Goal: Check status

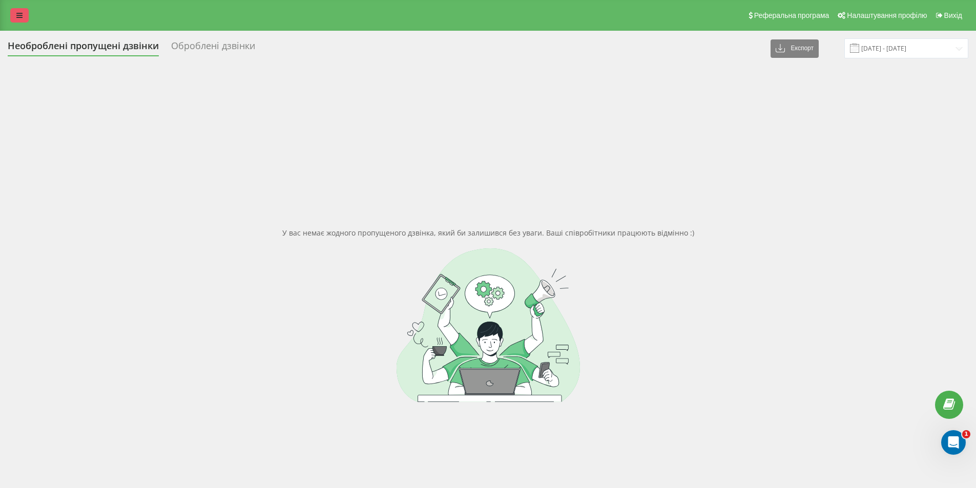
click at [14, 20] on link at bounding box center [19, 15] width 18 height 14
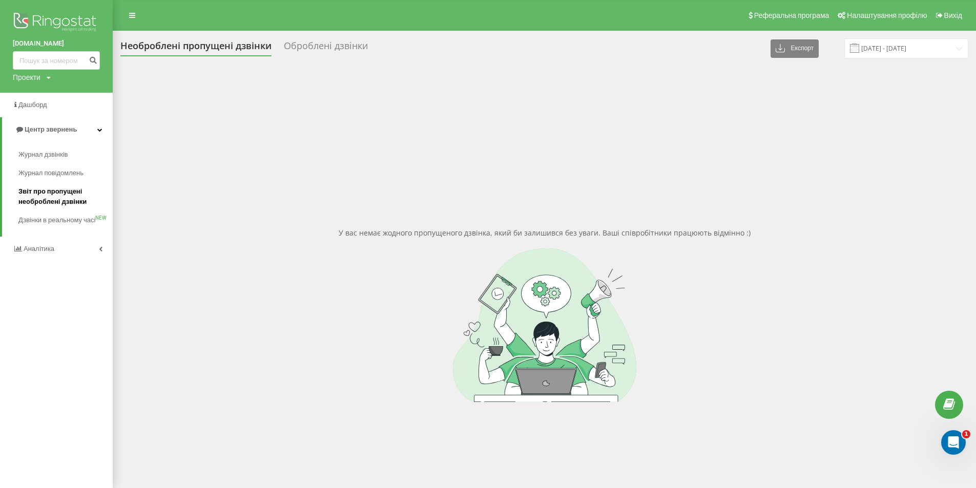
click at [46, 193] on span "Звіт про пропущені необроблені дзвінки" at bounding box center [62, 196] width 89 height 20
